Goal: Information Seeking & Learning: Find specific fact

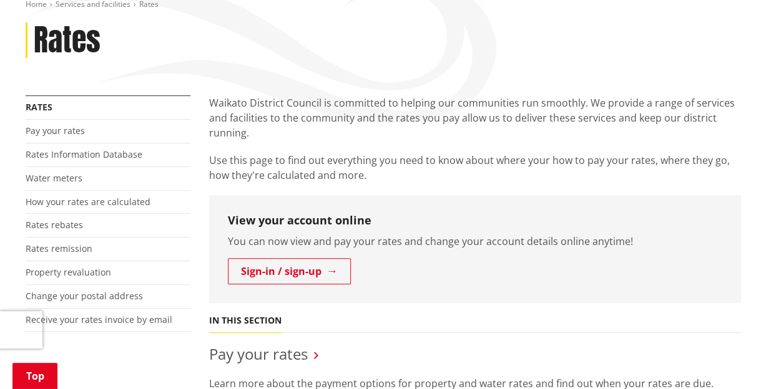
scroll to position [166, 0]
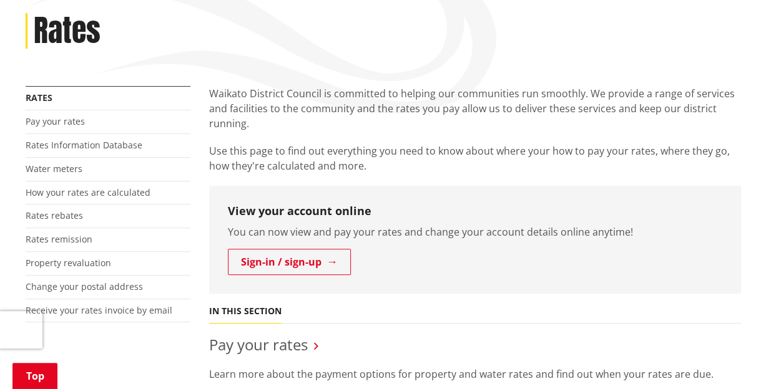
click at [119, 259] on li "Property revaluation" at bounding box center [108, 264] width 165 height 24
click at [68, 261] on link "Property revaluation" at bounding box center [68, 263] width 85 height 12
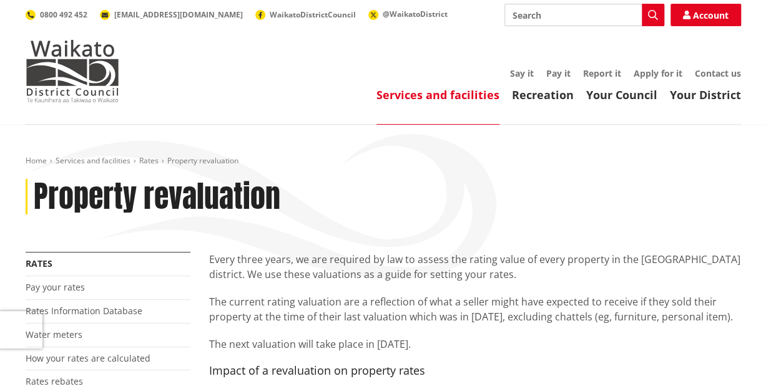
click at [530, 13] on input "Search" at bounding box center [584, 15] width 160 height 22
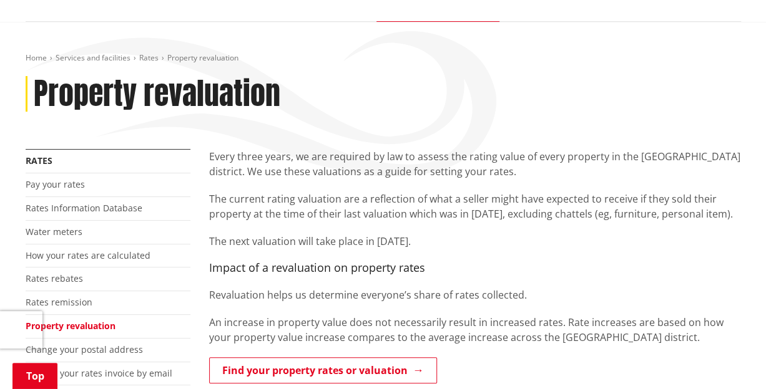
scroll to position [208, 0]
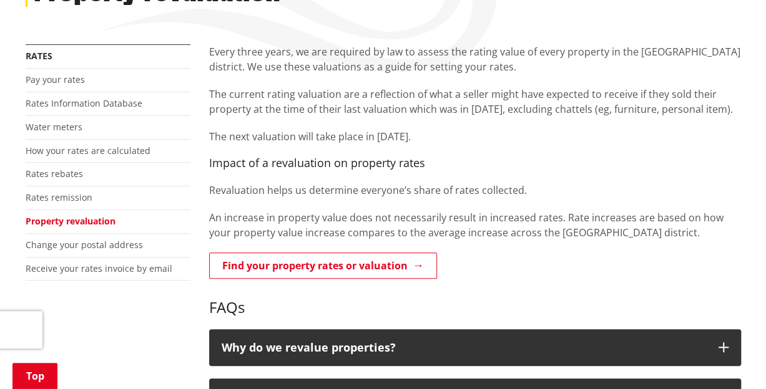
click at [286, 265] on link "Find your property rates or valuation" at bounding box center [323, 266] width 228 height 26
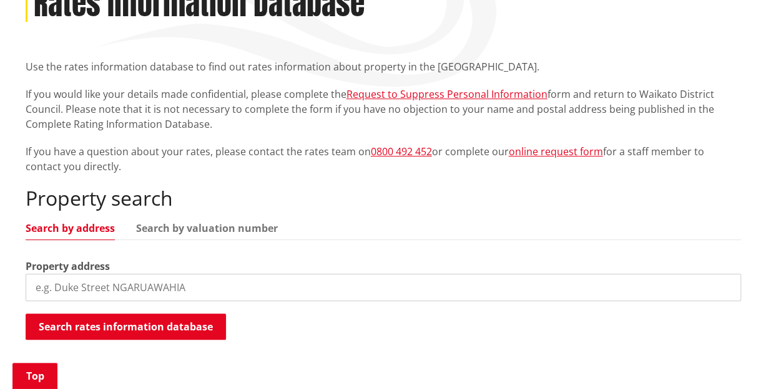
scroll to position [208, 0]
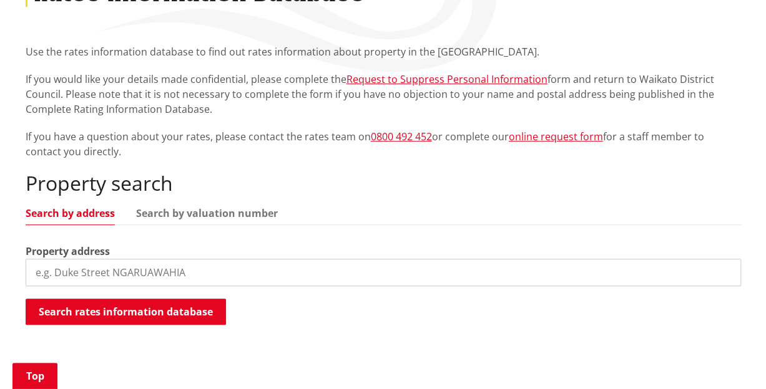
click at [34, 215] on link "Search by address" at bounding box center [70, 213] width 89 height 10
click at [195, 271] on input "search" at bounding box center [383, 272] width 715 height 27
drag, startPoint x: 187, startPoint y: 271, endPoint x: 11, endPoint y: 256, distance: 176.7
click at [11, 256] on div "Home Services and facilities Rates Rates Information Database Rates Information…" at bounding box center [383, 153] width 766 height 472
click at [127, 305] on button "Search rates information database" at bounding box center [126, 312] width 200 height 26
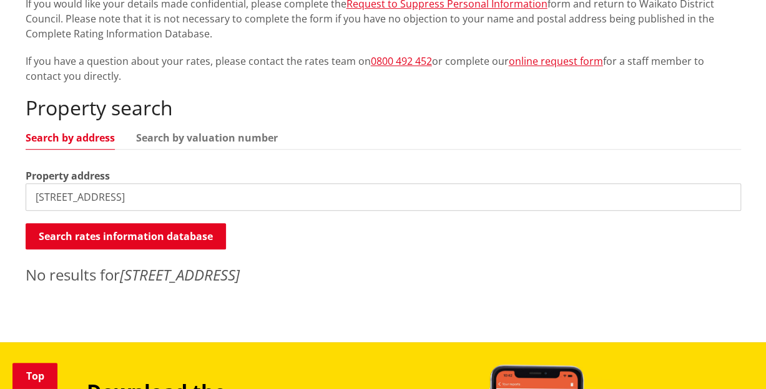
scroll to position [291, 0]
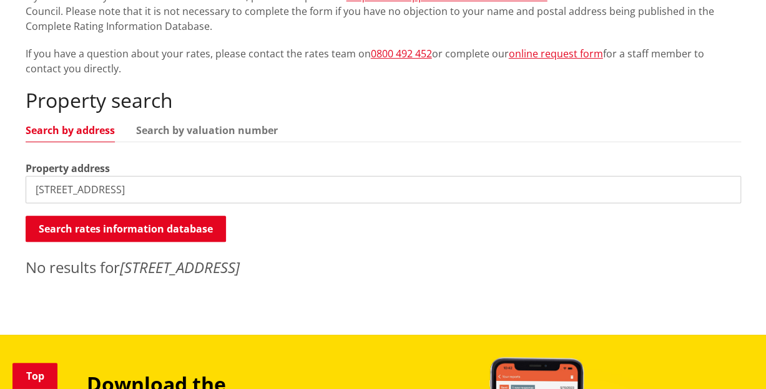
drag, startPoint x: 181, startPoint y: 191, endPoint x: 115, endPoint y: 193, distance: 66.2
click at [115, 193] on input "94 Kohanga Road, Te Kohanga" at bounding box center [383, 189] width 715 height 27
type input "94 Kohanga Road"
click at [128, 229] on button "Search rates information database" at bounding box center [126, 229] width 200 height 26
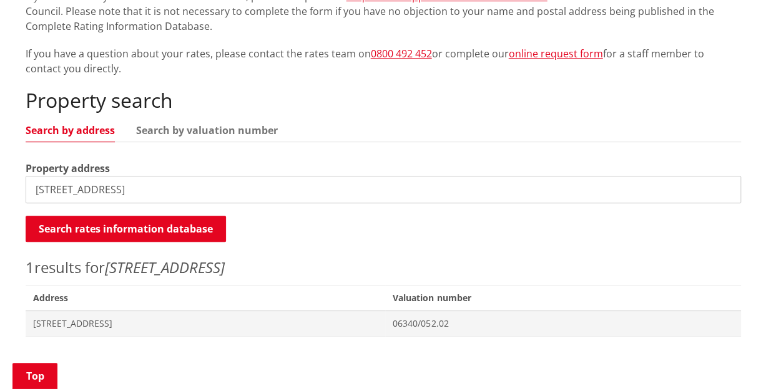
click at [86, 322] on span "[STREET_ADDRESS]" at bounding box center [205, 324] width 345 height 12
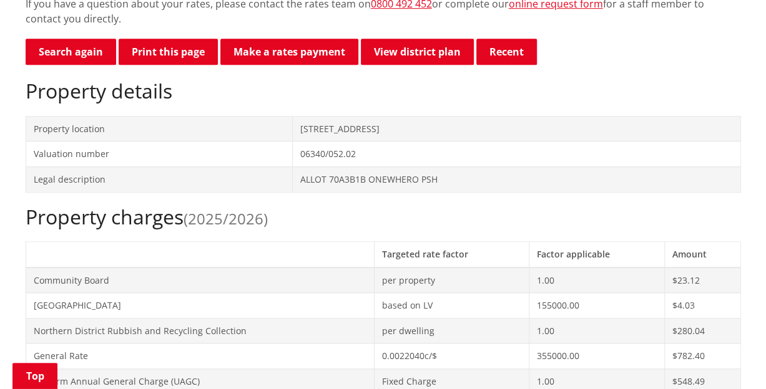
scroll to position [336, 0]
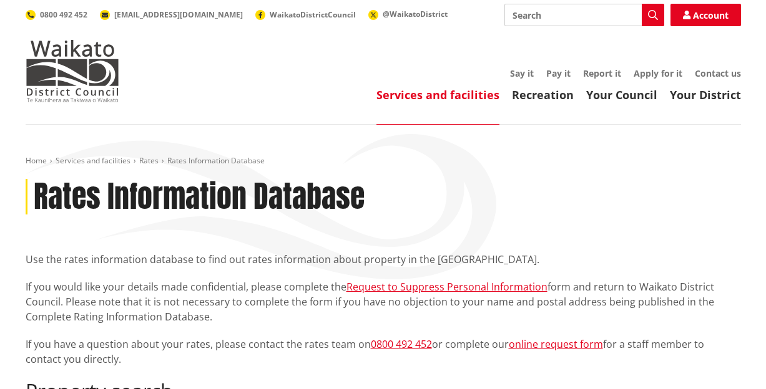
scroll to position [291, 0]
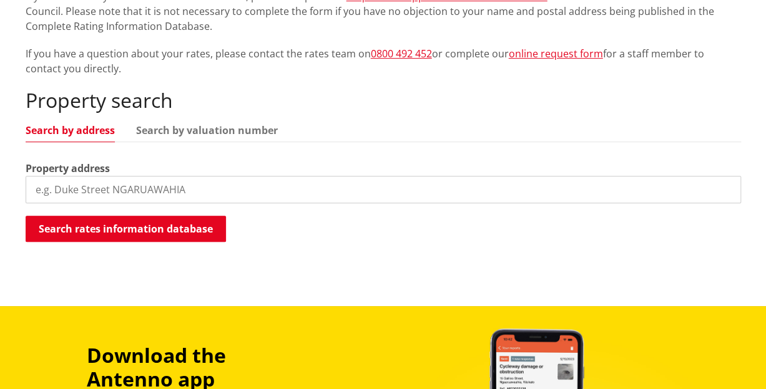
click at [159, 132] on link "Search by valuation number" at bounding box center [207, 130] width 142 height 10
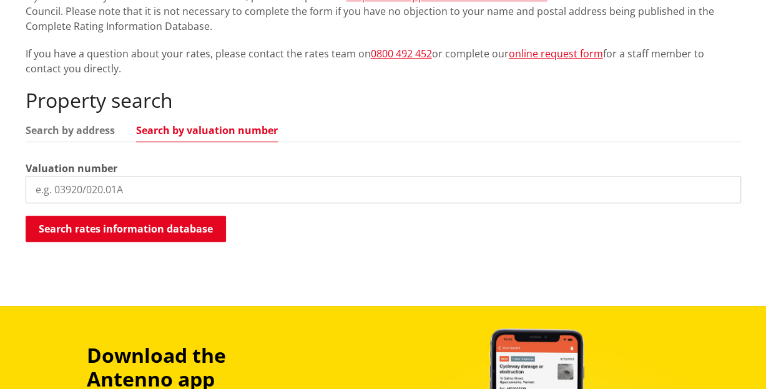
drag, startPoint x: 127, startPoint y: 189, endPoint x: 48, endPoint y: 178, distance: 79.4
click at [48, 178] on input "search" at bounding box center [383, 189] width 715 height 27
type input "06340/052.02"
click at [144, 222] on button "Search rates information database" at bounding box center [126, 229] width 200 height 26
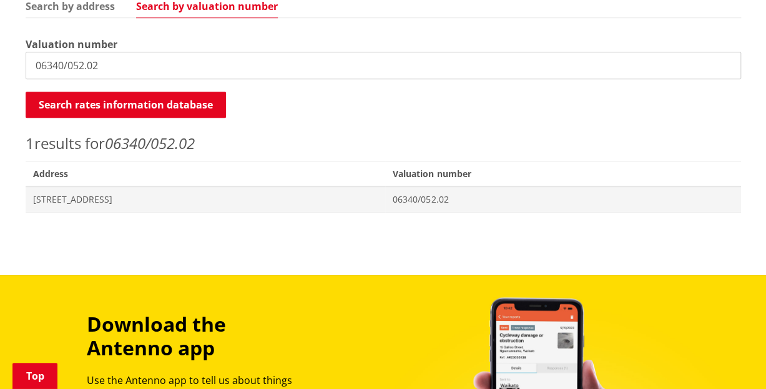
scroll to position [416, 0]
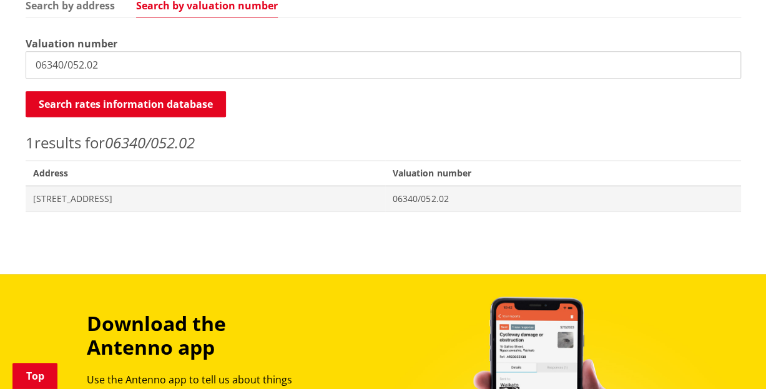
click at [475, 198] on span "06340/052.02" at bounding box center [562, 199] width 340 height 12
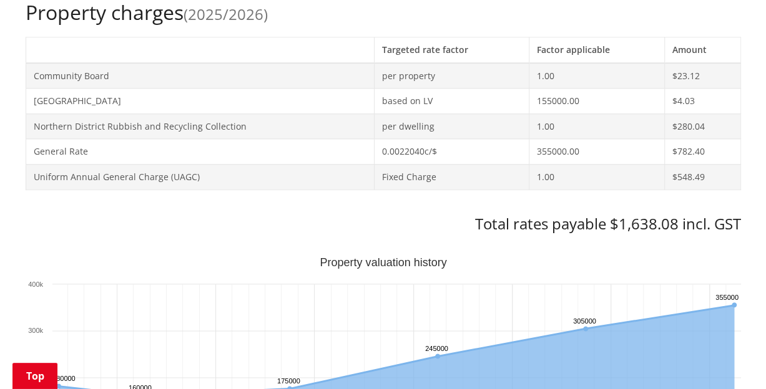
scroll to position [562, 0]
